Goal: Task Accomplishment & Management: Manage account settings

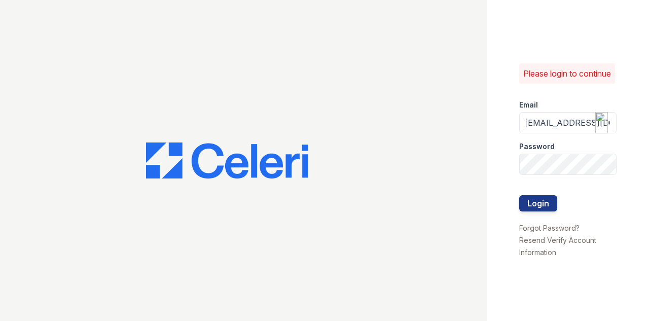
scroll to position [0, 6]
type input "[EMAIL_ADDRESS][DOMAIN_NAME]"
click at [552, 232] on link "Forgot Password?" at bounding box center [549, 228] width 60 height 9
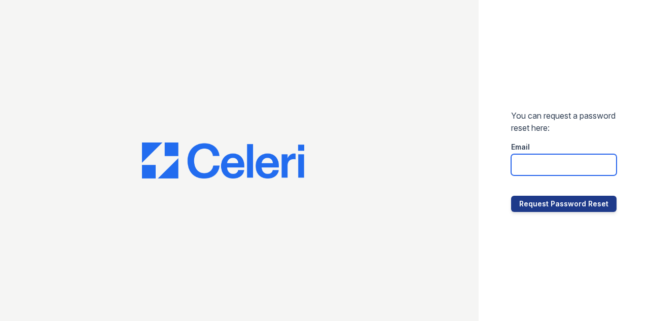
click at [523, 159] on input "email" at bounding box center [563, 164] width 105 height 21
click at [571, 164] on input "digissesusu@esusu.org" at bounding box center [563, 164] width 105 height 21
click at [584, 173] on input "digissesusu@esusu.org" at bounding box center [563, 164] width 105 height 21
type input "digissesusu@esusu.org"
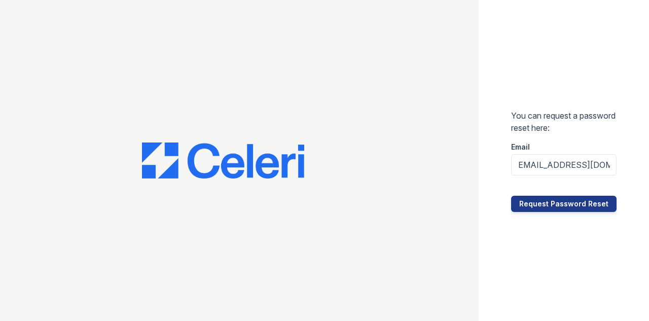
click at [618, 162] on div "You can request a password reset here: Email digissesusu@esusu.org Request Pass…" at bounding box center [564, 160] width 170 height 321
click at [564, 206] on button "Request Password Reset" at bounding box center [563, 204] width 105 height 16
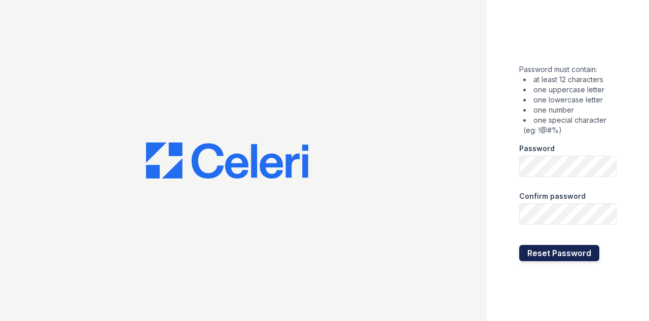
click at [553, 248] on button "Reset Password" at bounding box center [559, 253] width 80 height 16
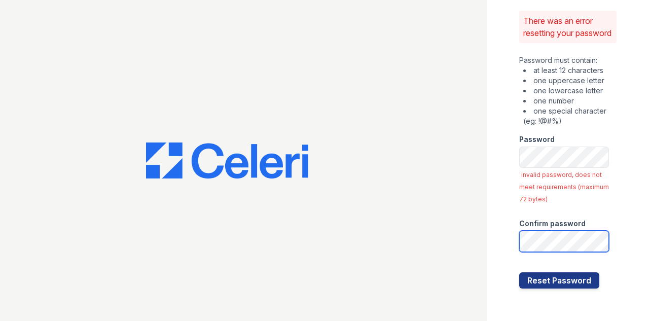
scroll to position [17, 0]
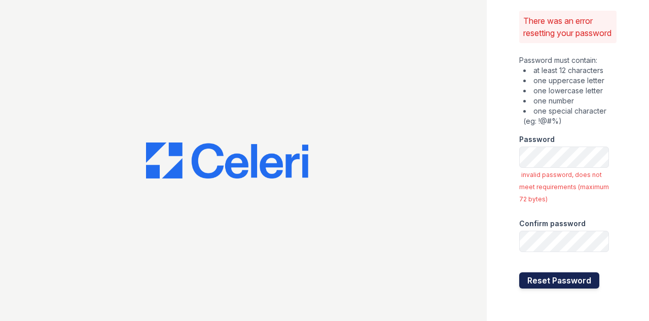
drag, startPoint x: 554, startPoint y: 279, endPoint x: 551, endPoint y: 285, distance: 6.1
click at [551, 285] on button "Reset Password" at bounding box center [559, 280] width 80 height 16
